Goal: Information Seeking & Learning: Learn about a topic

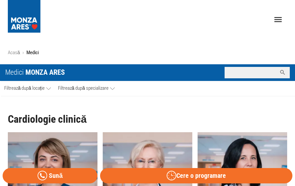
click at [253, 72] on input "Caută nume medic..." at bounding box center [250, 72] width 52 height 11
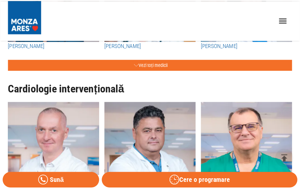
scroll to position [163, 0]
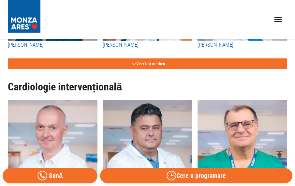
click at [281, 19] on icon "open drawer" at bounding box center [278, 20] width 10 height 10
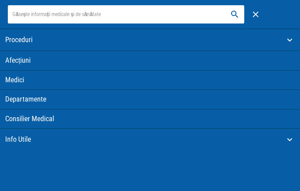
click at [26, 39] on link "Proceduri" at bounding box center [144, 39] width 279 height 8
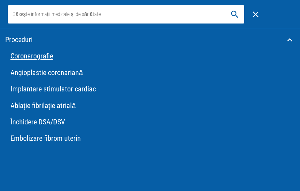
click at [46, 56] on link "Coronarografie" at bounding box center [149, 56] width 289 height 8
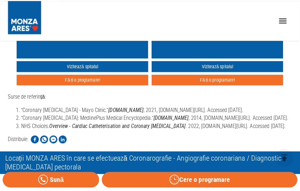
scroll to position [2703, 0]
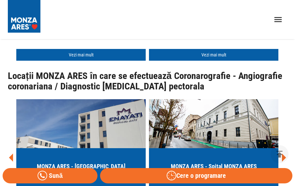
click at [279, 18] on icon "open drawer" at bounding box center [278, 20] width 10 height 10
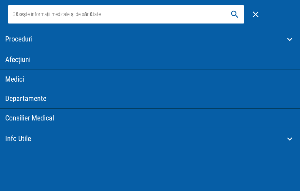
scroll to position [0, 0]
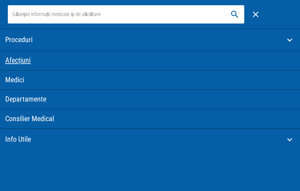
click at [23, 62] on link "Afecțiuni" at bounding box center [150, 60] width 300 height 19
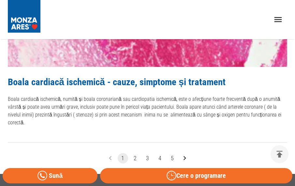
scroll to position [1462, 0]
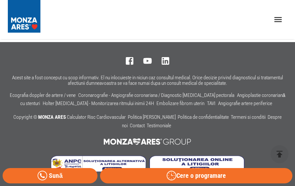
click at [281, 19] on icon "open drawer" at bounding box center [278, 20] width 10 height 10
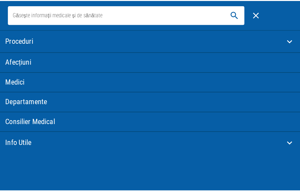
scroll to position [1457, 0]
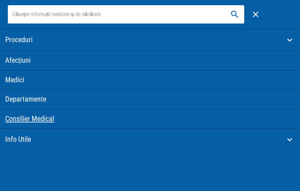
click at [37, 116] on link "Consilier Medical" at bounding box center [150, 118] width 300 height 19
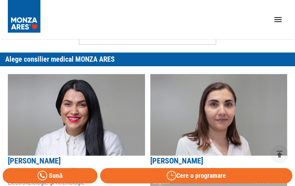
scroll to position [554, 0]
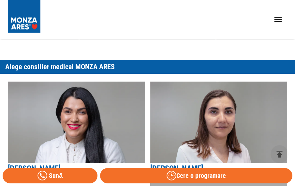
scroll to position [1457, 0]
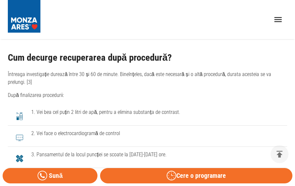
scroll to position [163, 0]
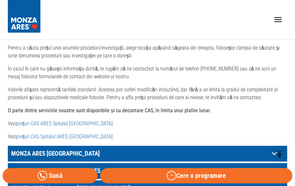
scroll to position [293, 0]
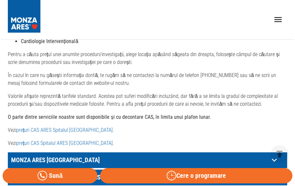
click at [49, 140] on link "prețuri CAS Spitalul ARES [GEOGRAPHIC_DATA]" at bounding box center [64, 143] width 96 height 6
